Goal: Navigation & Orientation: Understand site structure

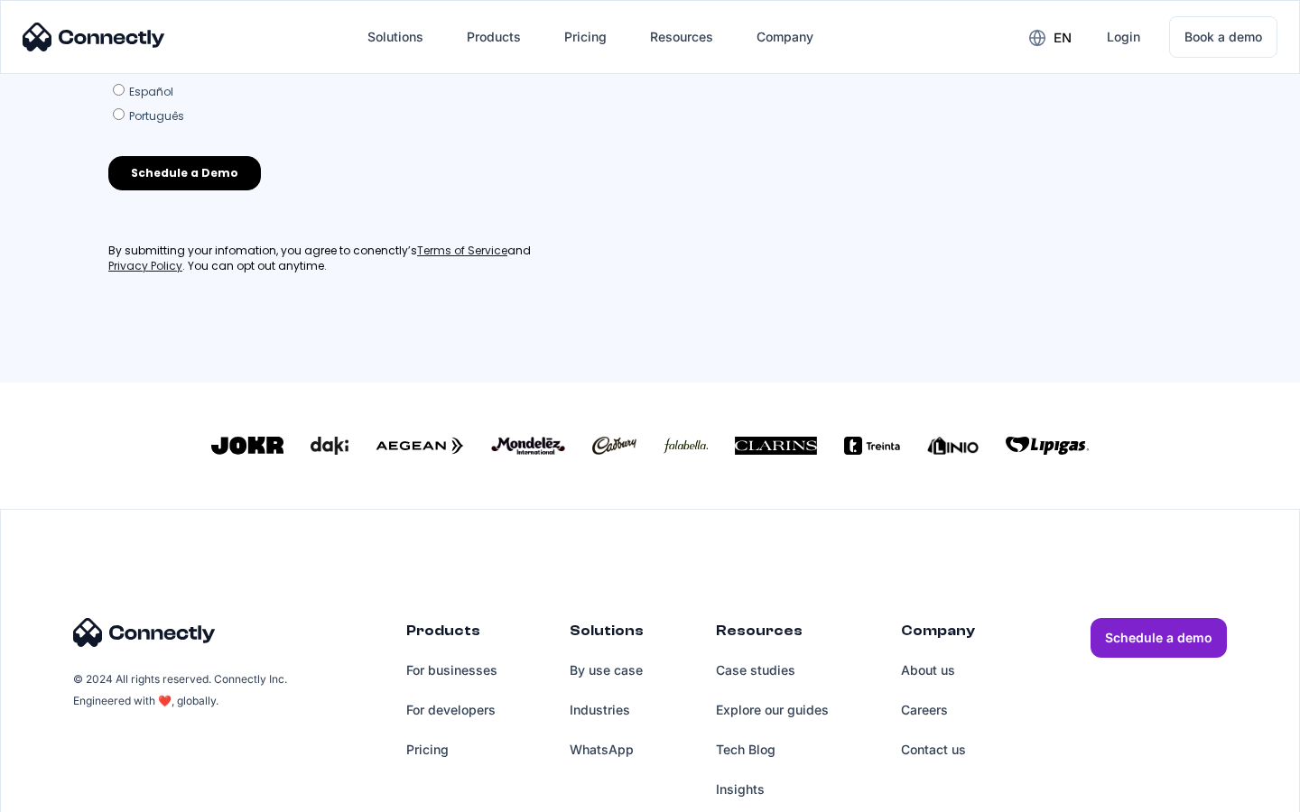
scroll to position [792, 0]
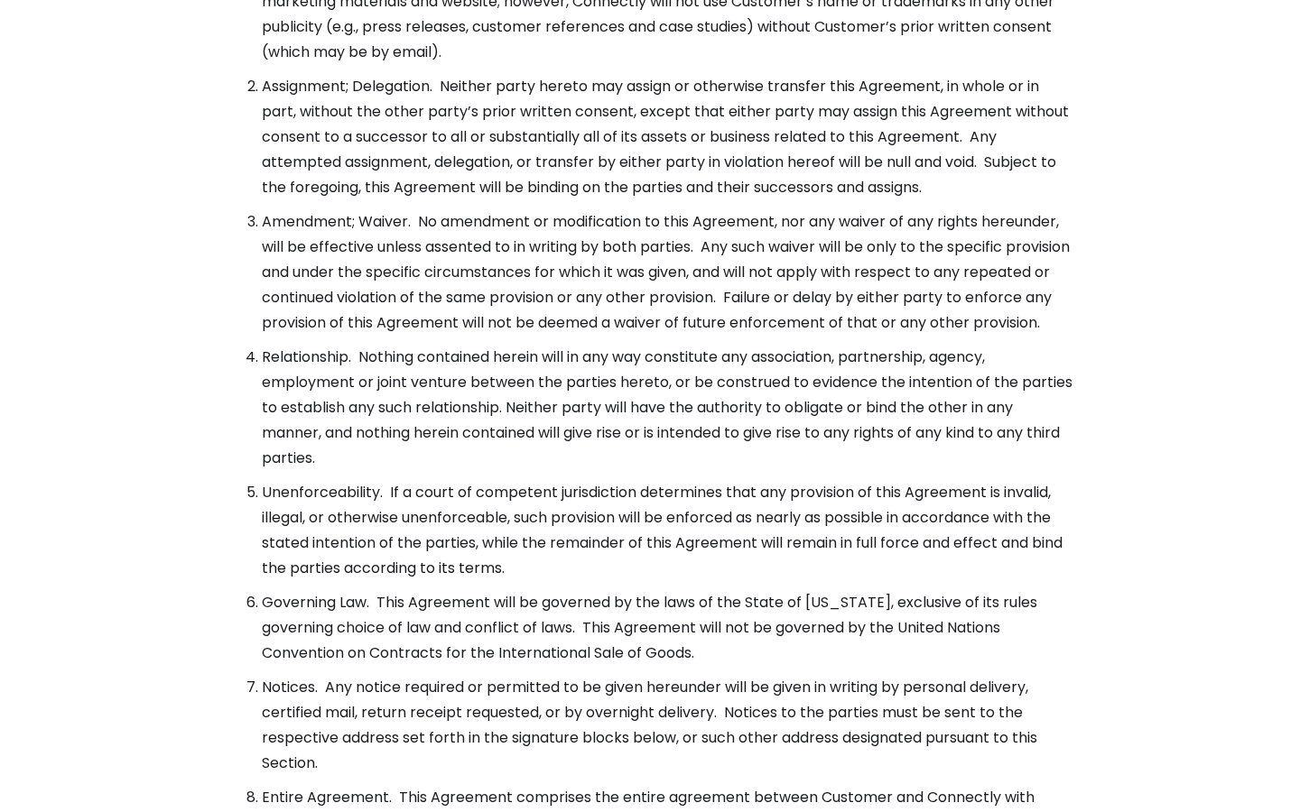
scroll to position [6562, 0]
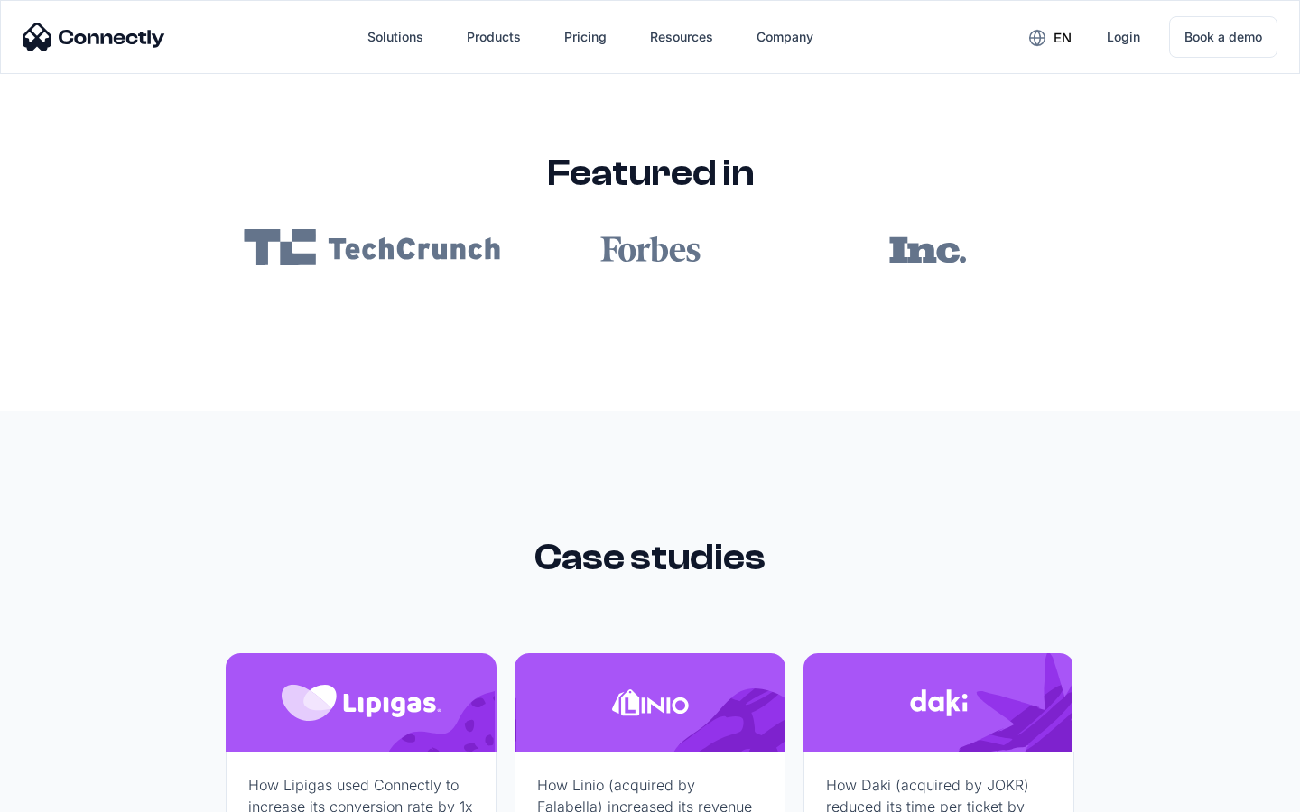
scroll to position [10809, 0]
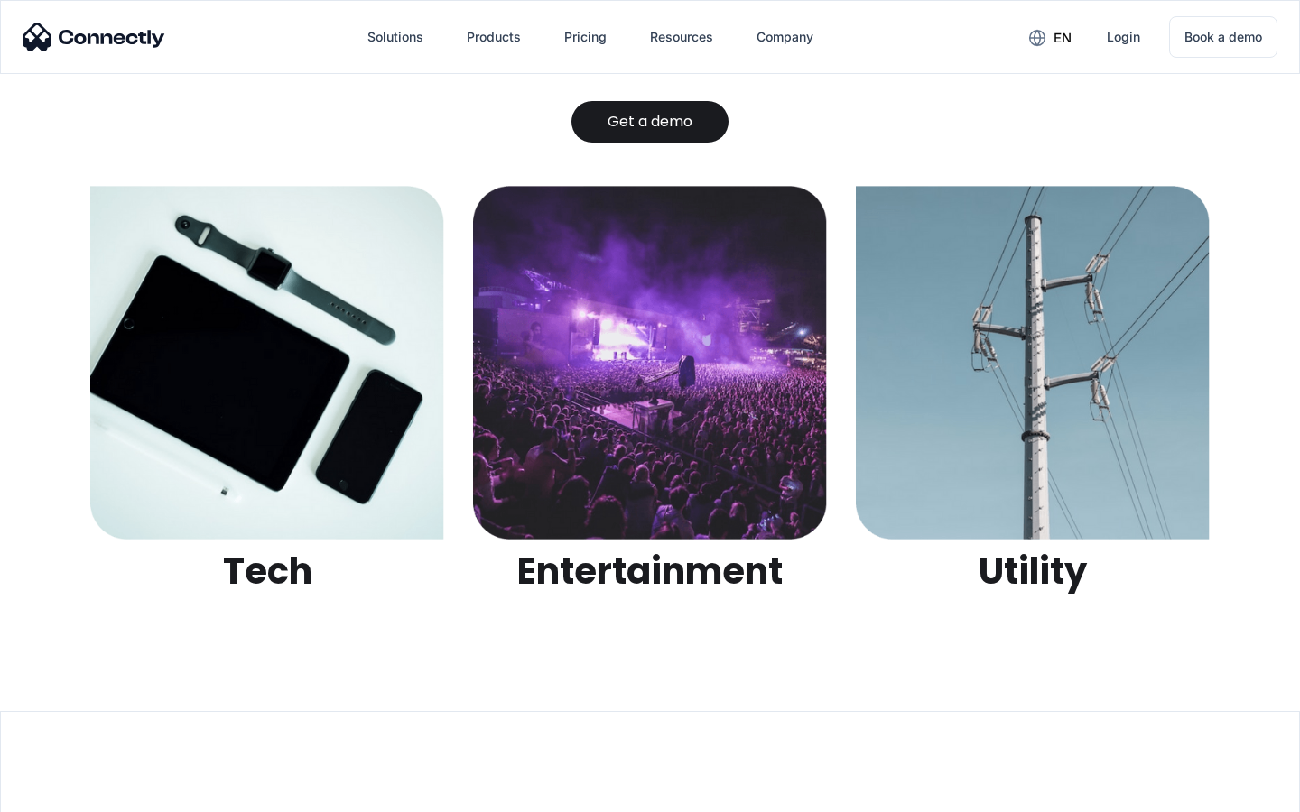
scroll to position [5694, 0]
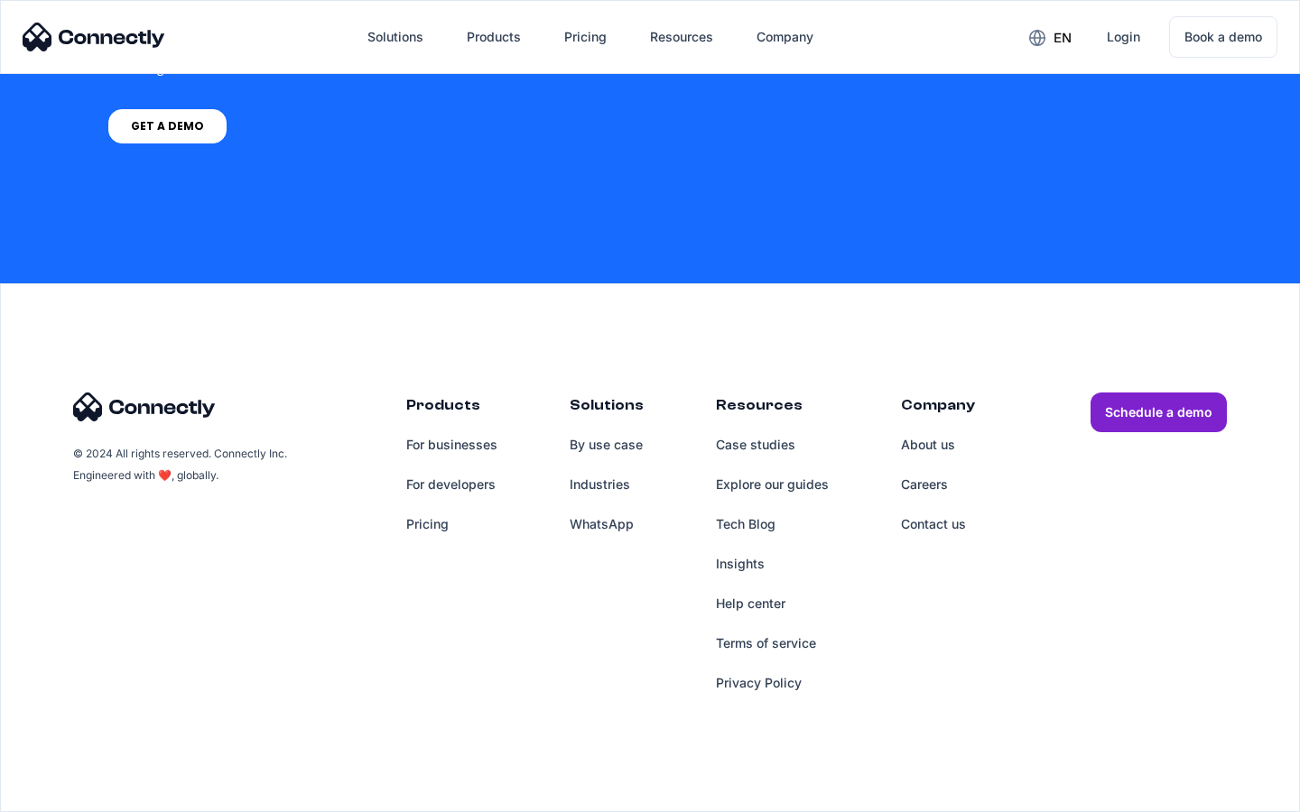
scroll to position [1368, 0]
